Goal: Download file/media

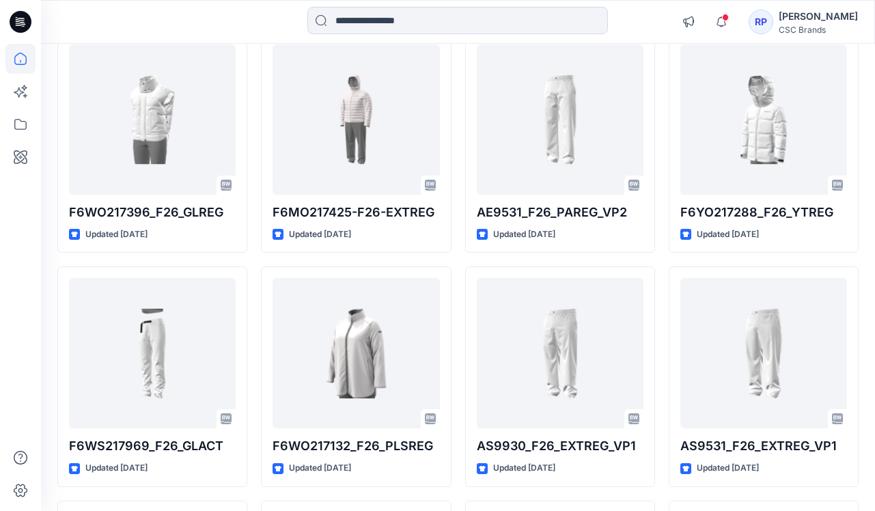
scroll to position [2036, 0]
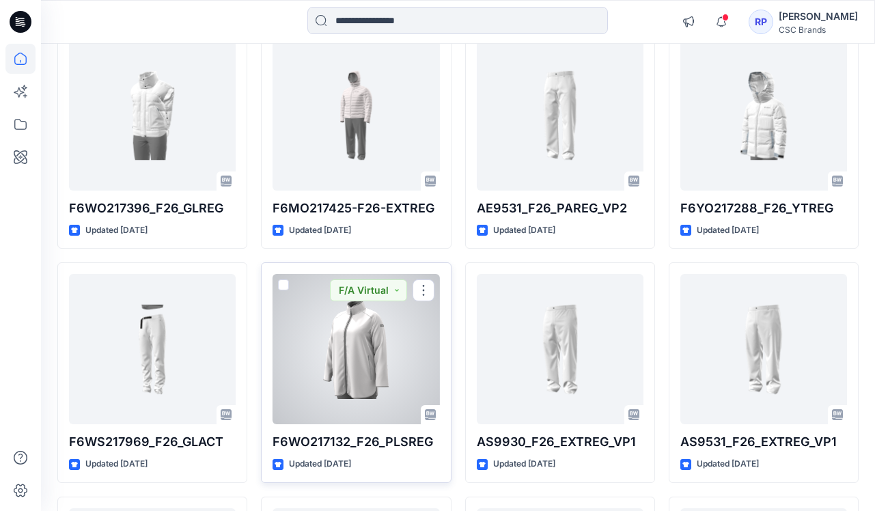
click at [335, 375] on div at bounding box center [356, 349] width 167 height 150
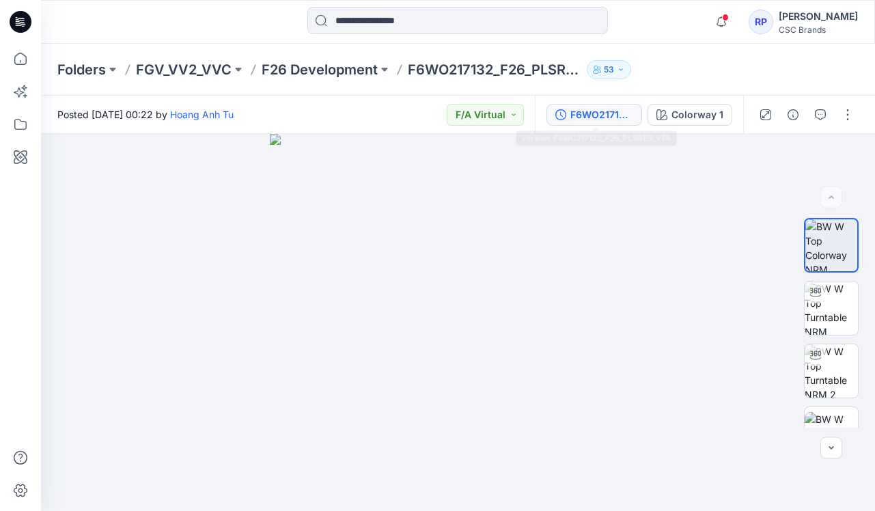
click at [601, 114] on div "F6WO217132_F26_PLSREG_VFA" at bounding box center [602, 114] width 63 height 15
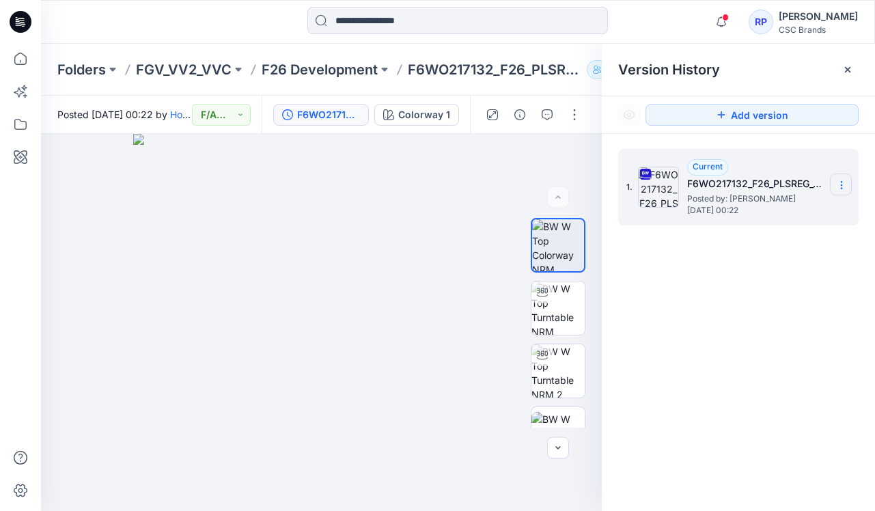
click at [835, 189] on section at bounding box center [841, 185] width 22 height 22
click at [799, 217] on span "Download Source BW File" at bounding box center [773, 212] width 115 height 16
click at [841, 185] on icon at bounding box center [841, 185] width 11 height 11
click at [817, 211] on span "Download Source BW File" at bounding box center [773, 212] width 115 height 16
click at [588, 300] on div "BW" at bounding box center [558, 323] width 87 height 210
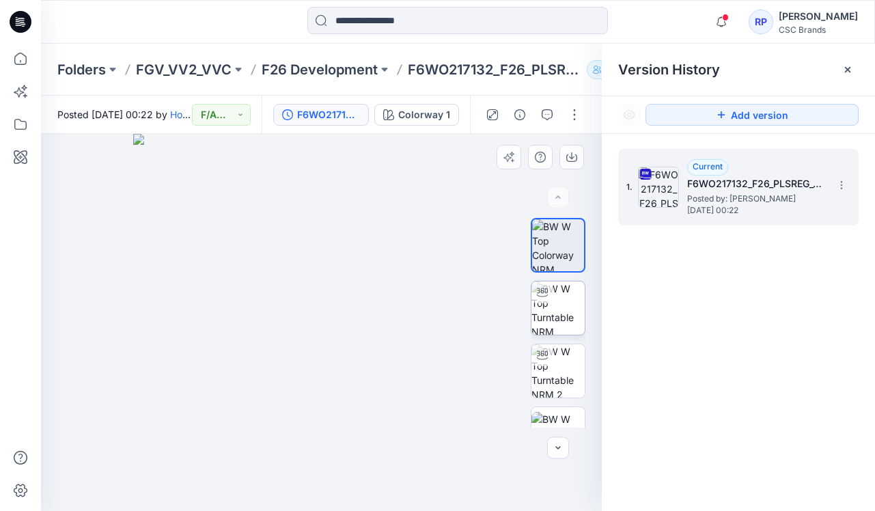
click at [575, 304] on img at bounding box center [558, 308] width 53 height 53
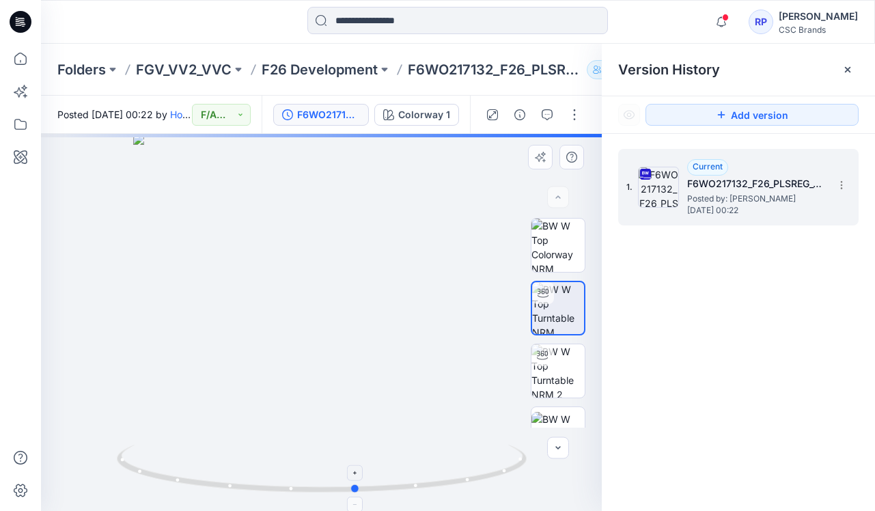
drag, startPoint x: 321, startPoint y: 491, endPoint x: 355, endPoint y: 495, distance: 34.4
click at [355, 495] on icon at bounding box center [323, 470] width 413 height 51
click at [562, 264] on img at bounding box center [558, 245] width 53 height 53
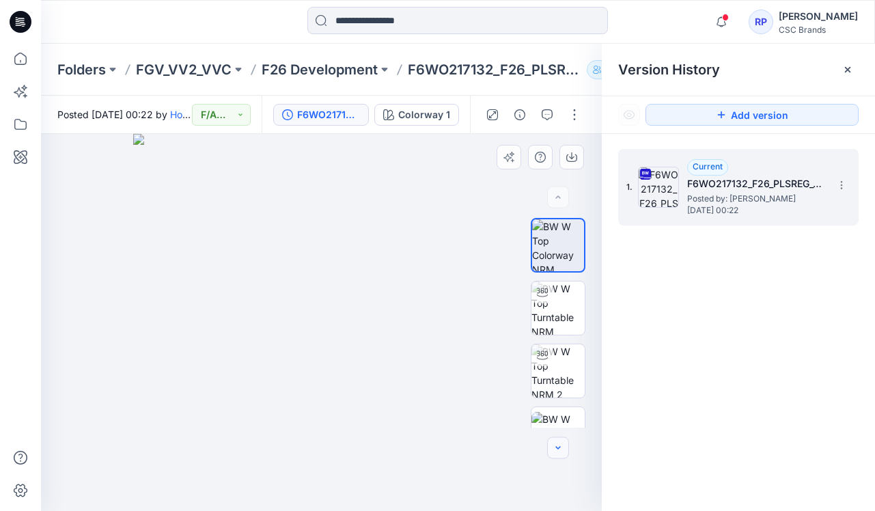
click at [567, 446] on button "button" at bounding box center [558, 448] width 22 height 22
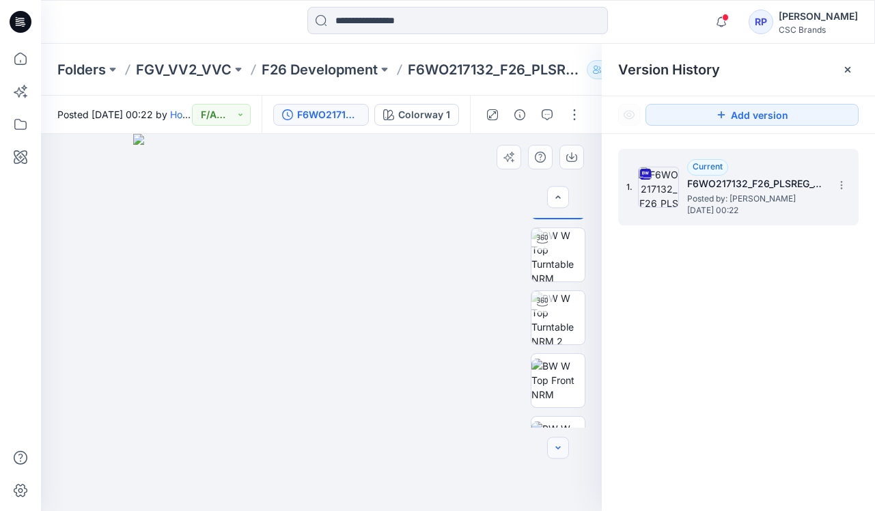
click at [564, 446] on button "button" at bounding box center [558, 448] width 22 height 22
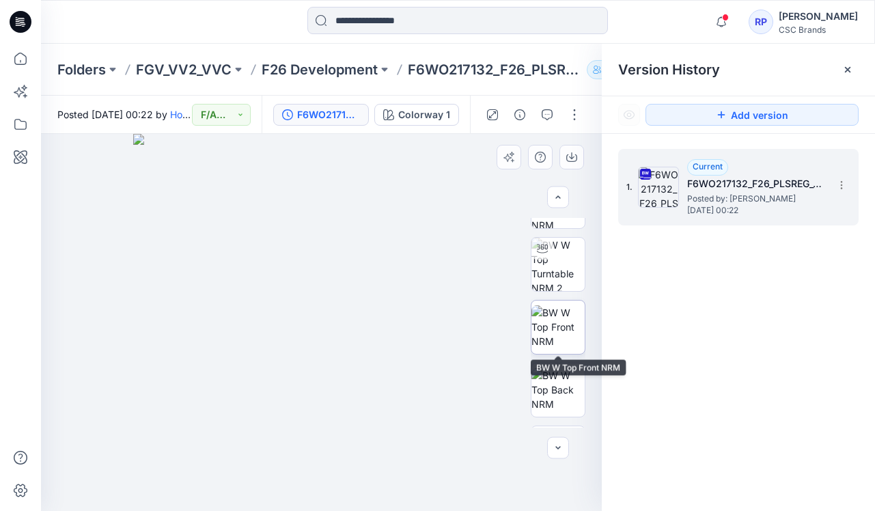
click at [562, 331] on img at bounding box center [558, 326] width 53 height 43
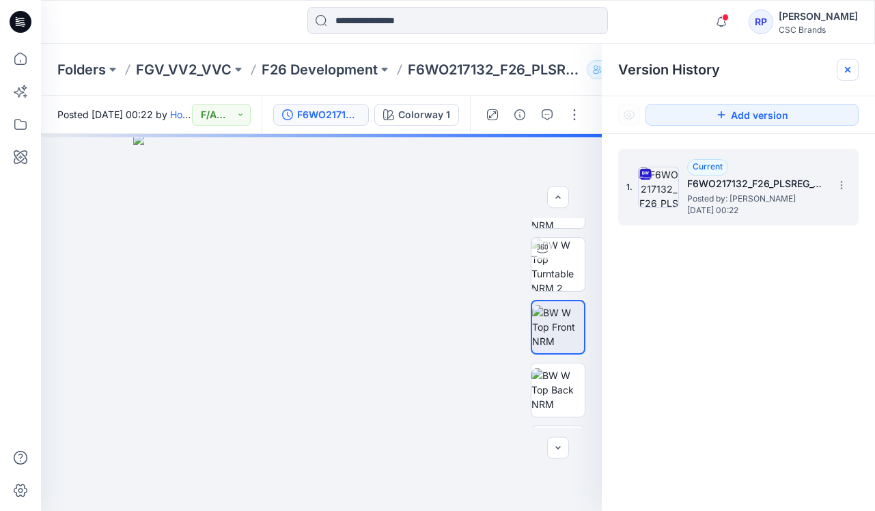
click at [849, 65] on icon at bounding box center [848, 69] width 11 height 11
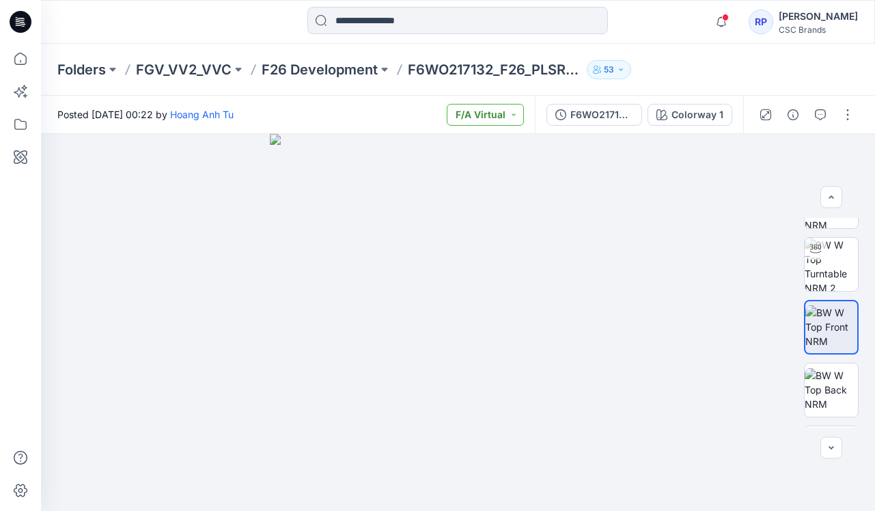
click at [517, 115] on button "F/A Virtual" at bounding box center [485, 115] width 77 height 22
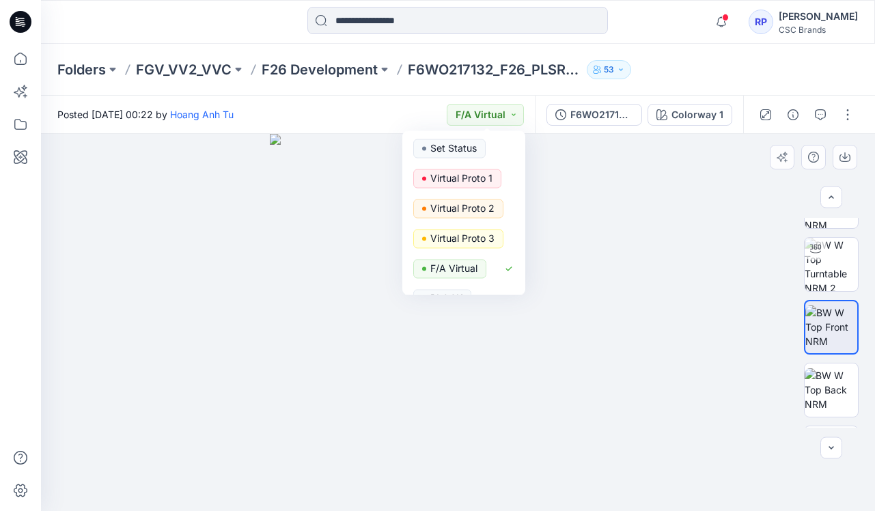
click at [642, 259] on img at bounding box center [458, 322] width 377 height 377
